Goal: Find contact information: Obtain details needed to contact an individual or organization

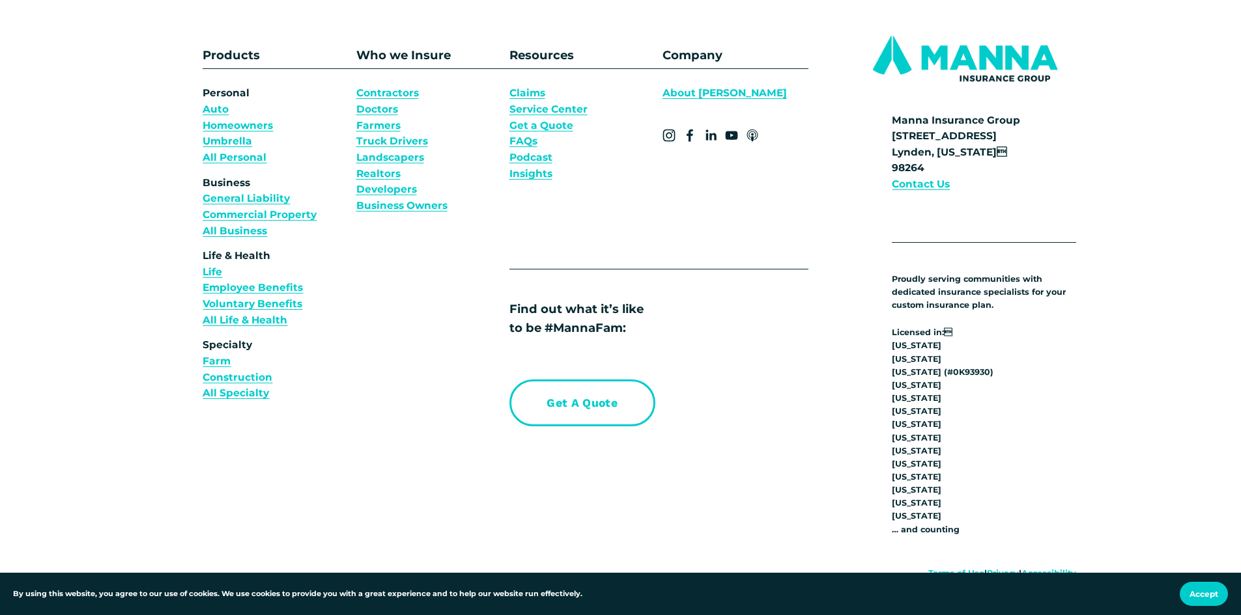
scroll to position [4885, 0]
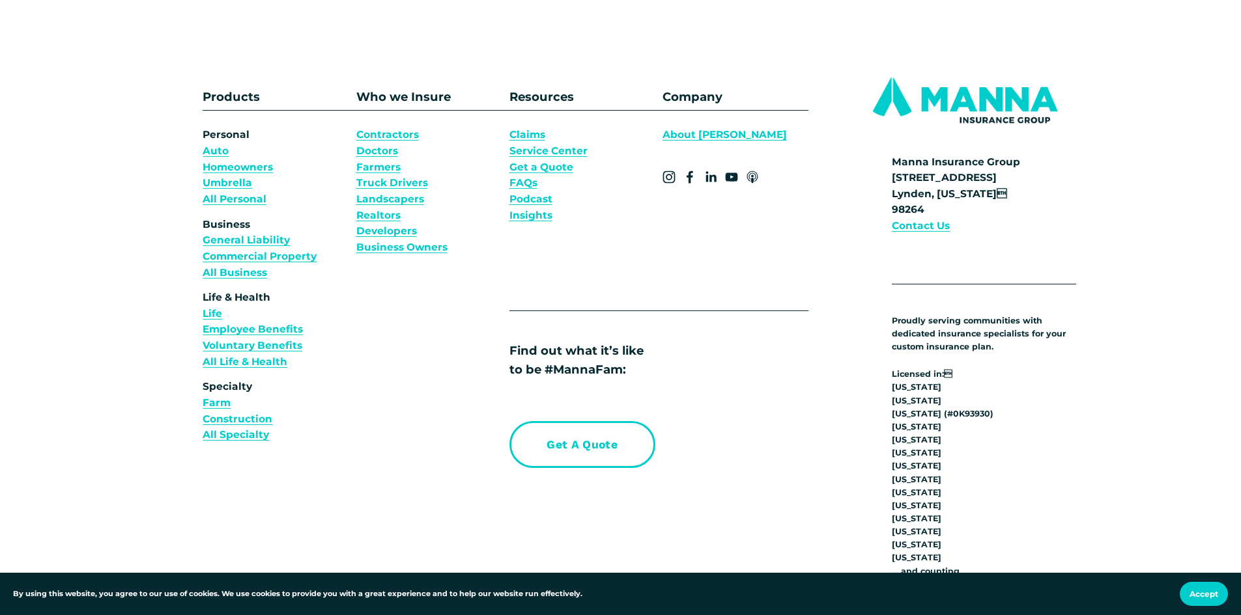
click at [653, 232] on strong "Contact Us" at bounding box center [921, 225] width 58 height 12
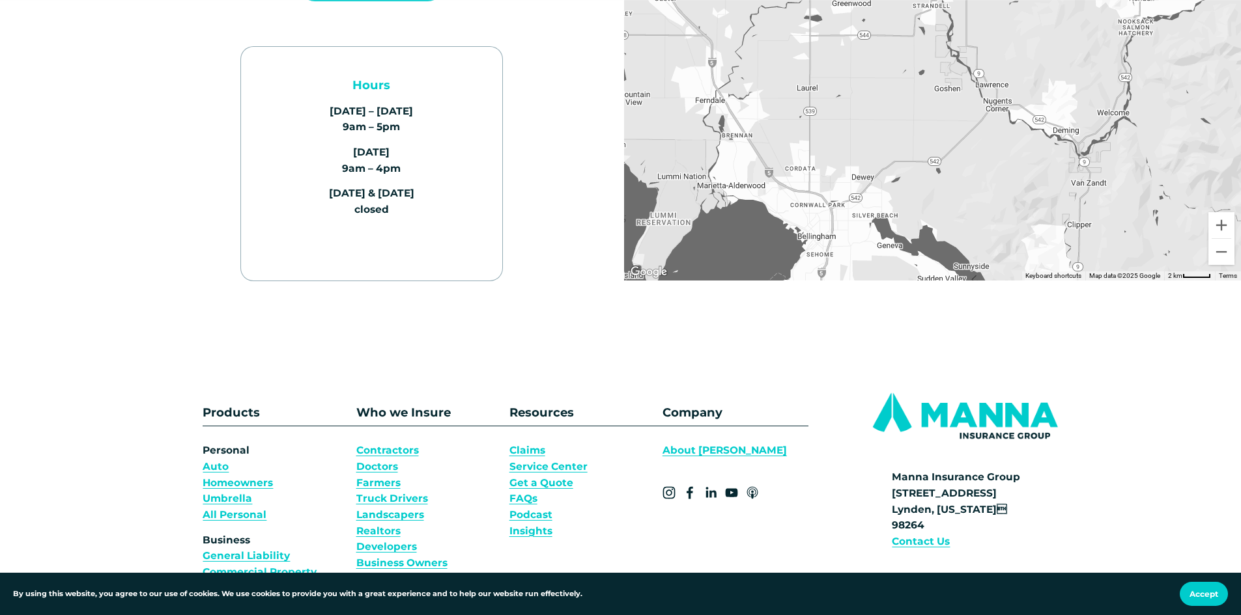
scroll to position [195, 0]
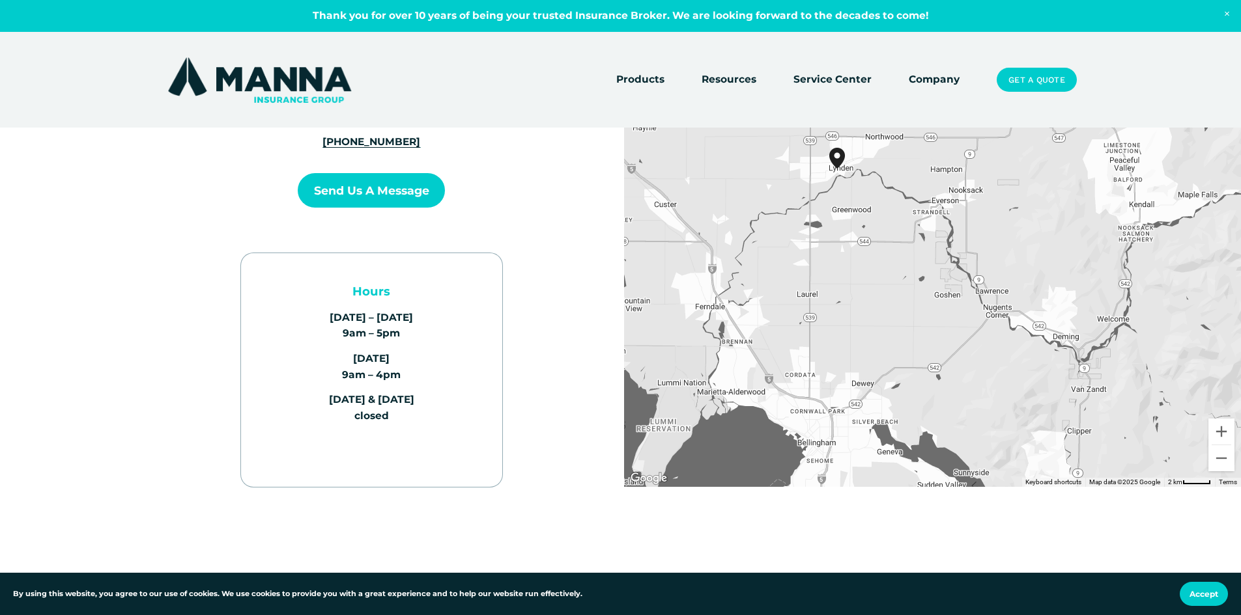
click at [395, 193] on button "Send us a Message" at bounding box center [371, 190] width 147 height 35
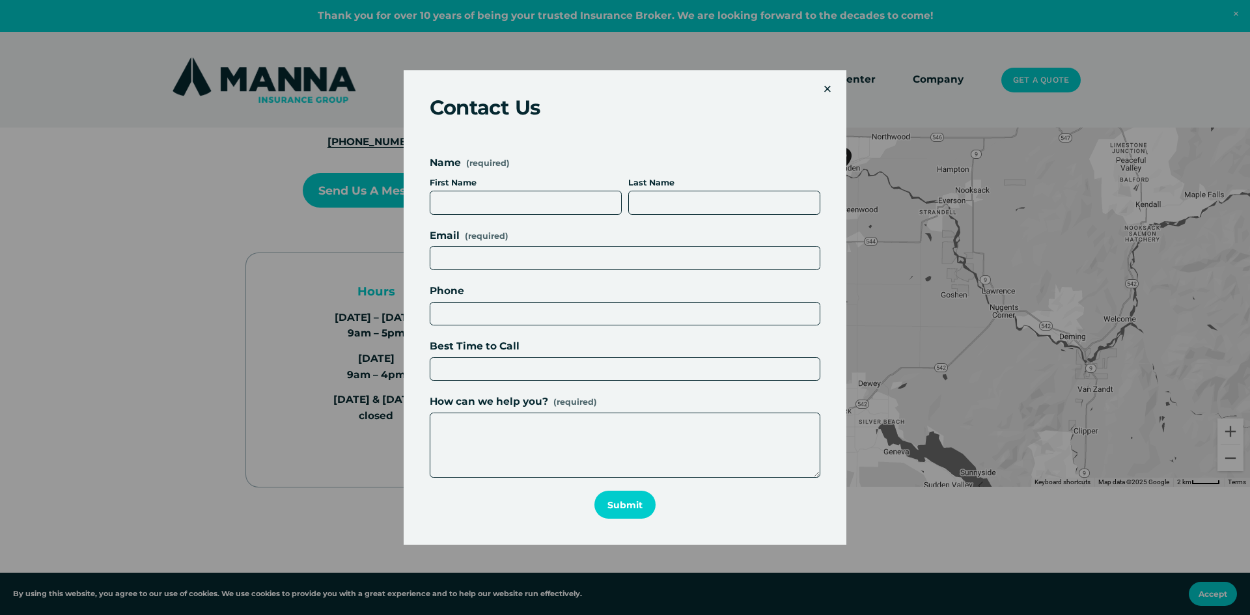
click at [826, 94] on div "×" at bounding box center [828, 89] width 14 height 14
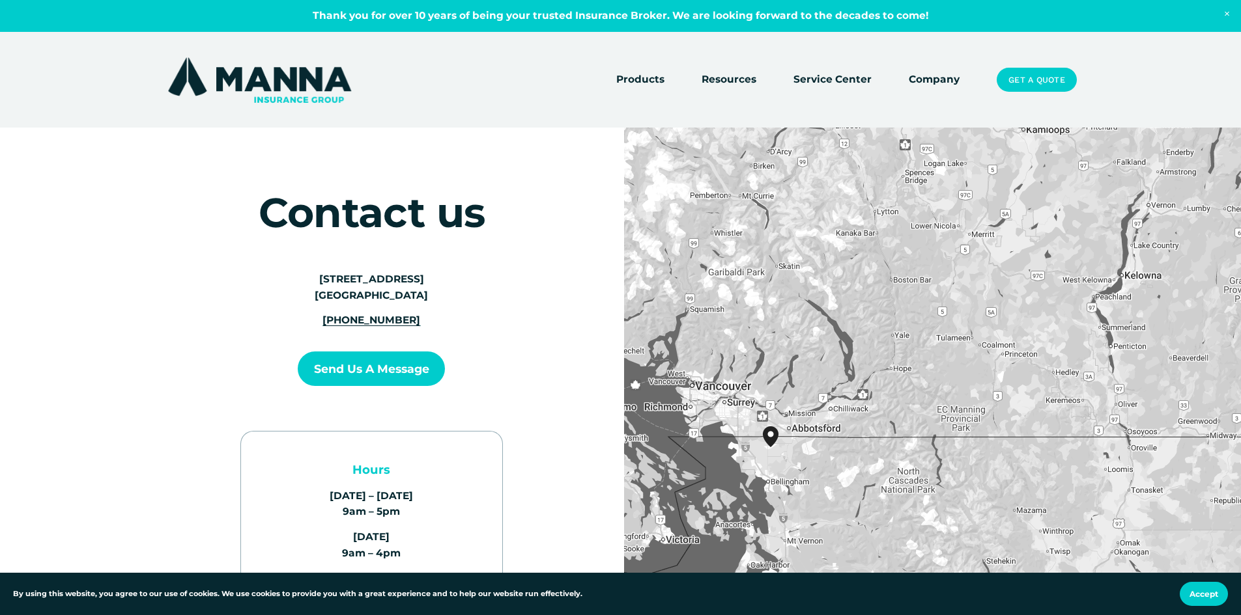
scroll to position [0, 0]
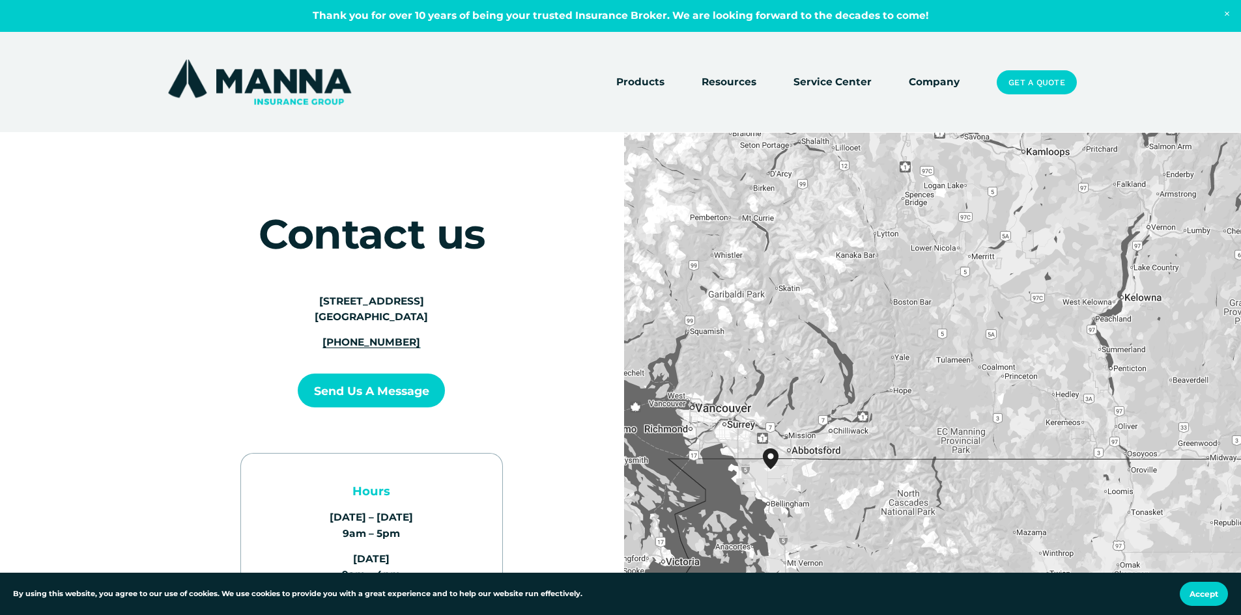
click at [941, 83] on link "Company" at bounding box center [934, 83] width 51 height 18
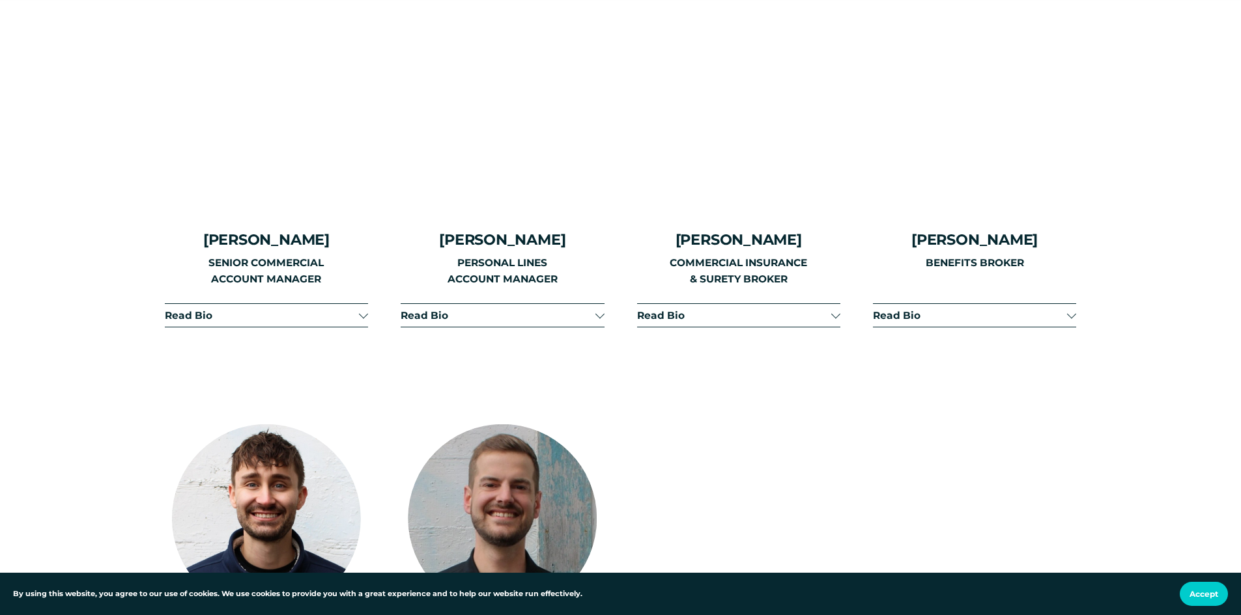
scroll to position [2084, 0]
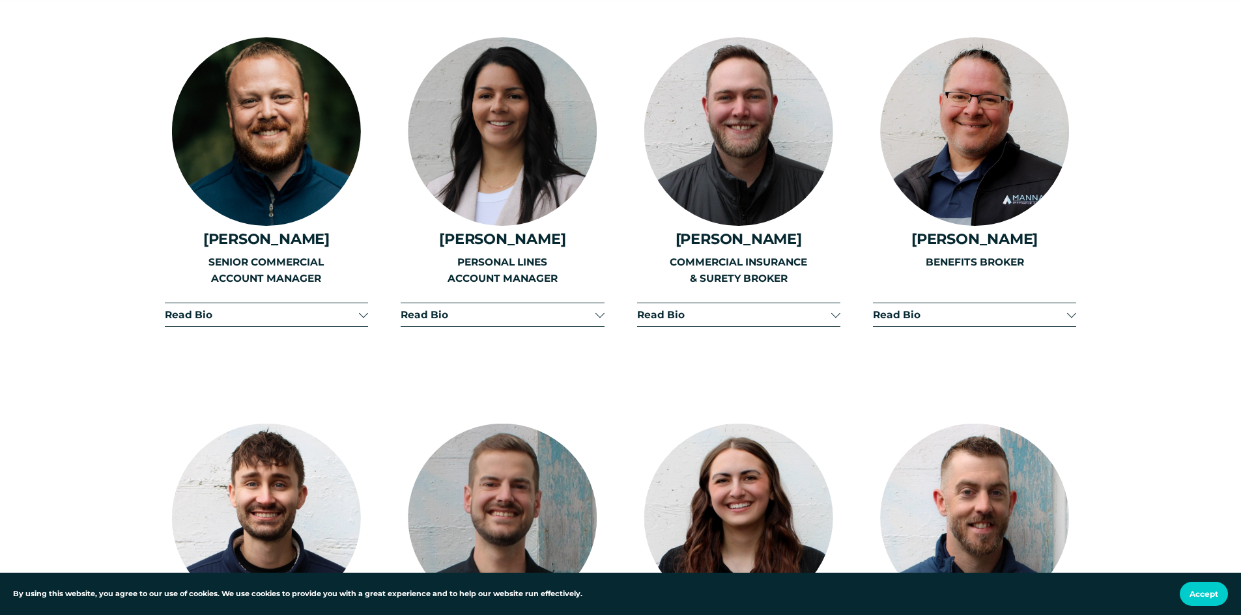
click at [600, 309] on div at bounding box center [599, 313] width 9 height 9
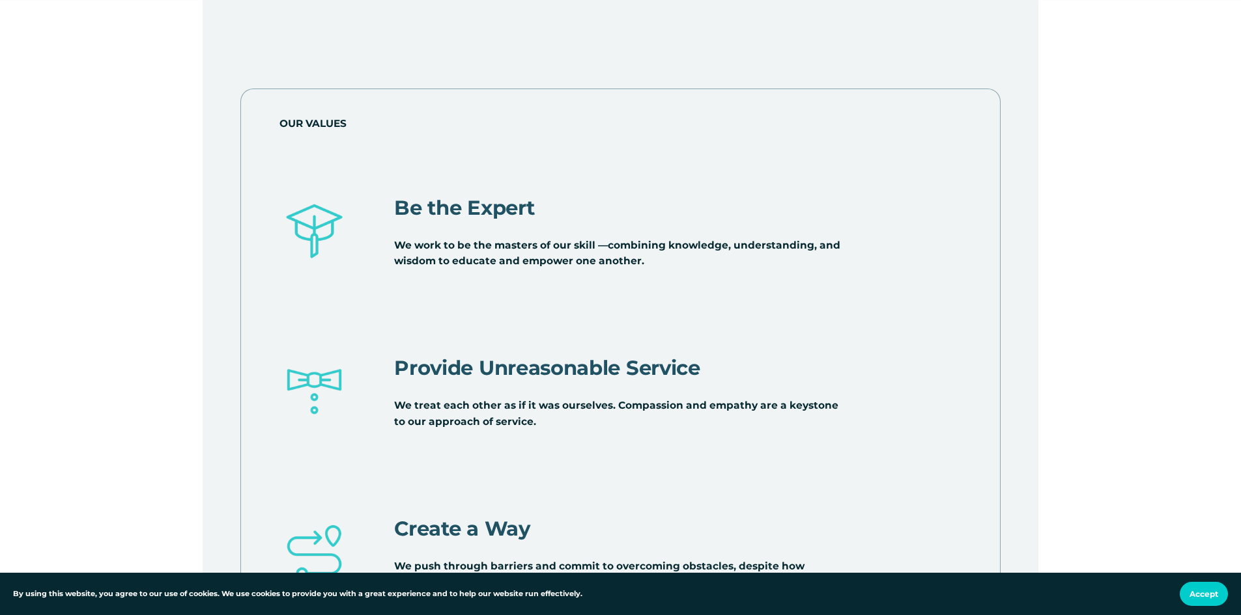
scroll to position [4689, 0]
